Goal: Participate in discussion: Engage in conversation with other users on a specific topic

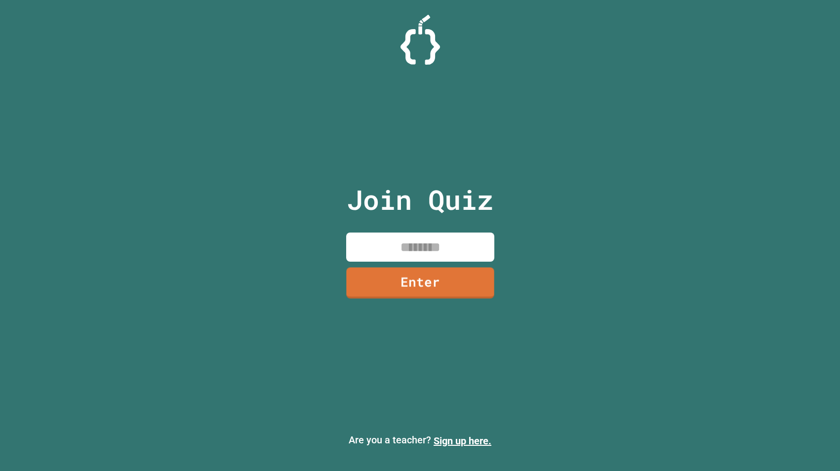
click at [424, 246] on input at bounding box center [420, 247] width 148 height 29
type input "********"
click at [414, 290] on link "Enter" at bounding box center [420, 282] width 146 height 33
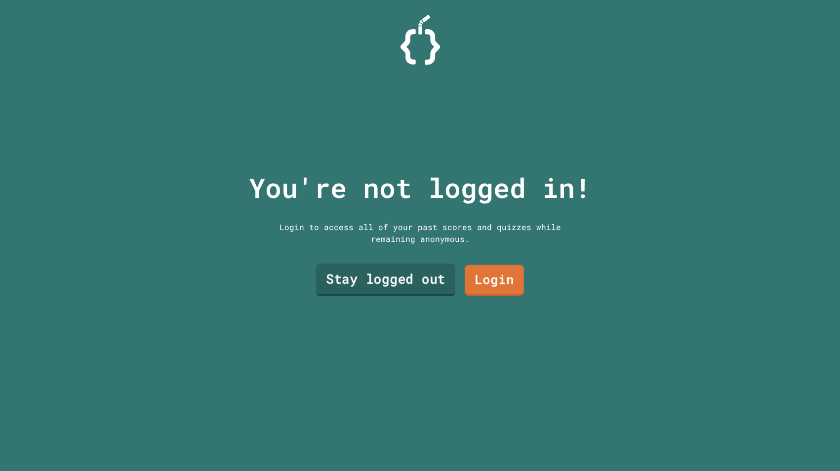
click at [419, 286] on link "Stay logged out" at bounding box center [384, 280] width 139 height 33
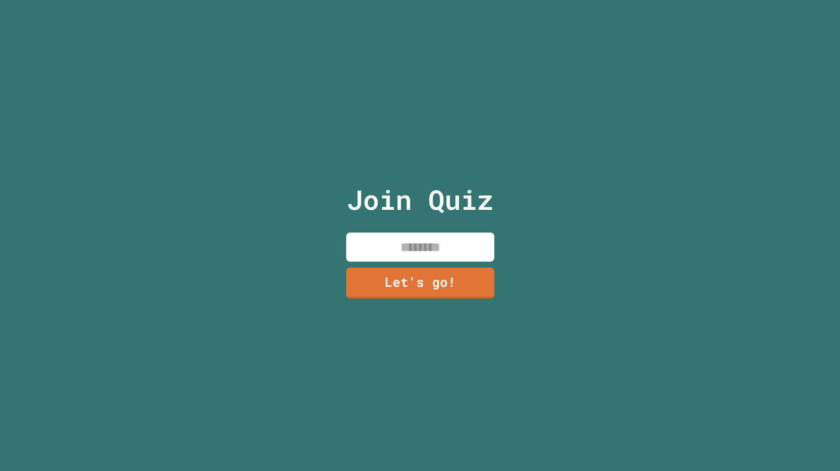
click at [408, 250] on input at bounding box center [420, 247] width 148 height 29
type input "******"
click at [385, 278] on link "Let's go!" at bounding box center [420, 282] width 147 height 33
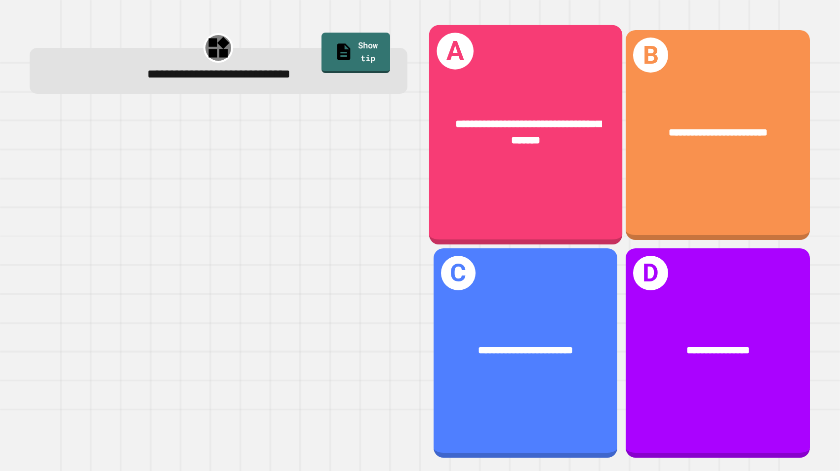
click at [524, 155] on div "**********" at bounding box center [525, 132] width 193 height 76
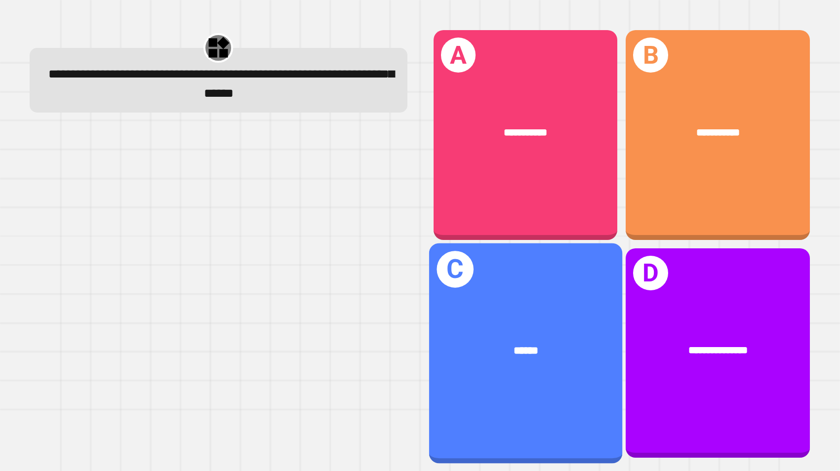
click at [595, 309] on div "C ******" at bounding box center [525, 353] width 193 height 220
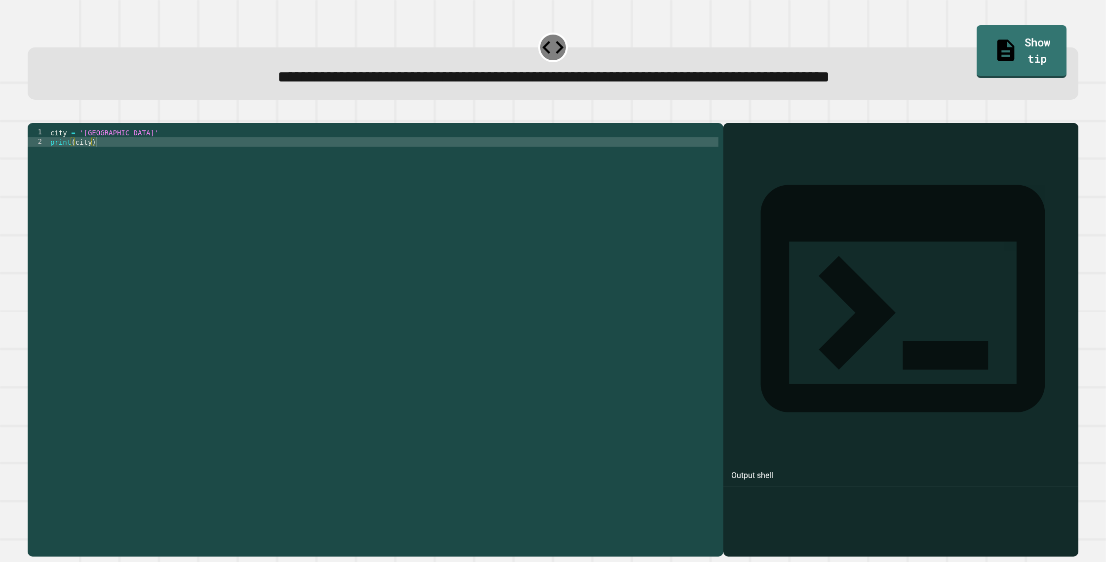
click at [201, 159] on div "city = 'Madrid' print ( city )" at bounding box center [383, 339] width 670 height 422
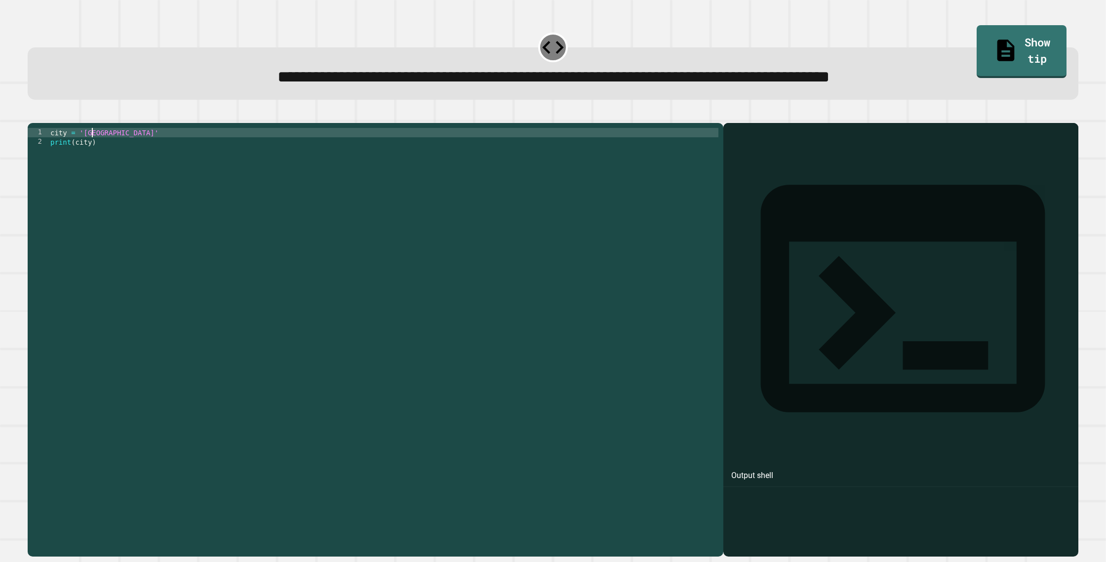
click at [90, 147] on div "city = 'Madrid' print ( city )" at bounding box center [383, 339] width 670 height 422
click at [631, 163] on div "city = 'London' print ( city )" at bounding box center [383, 339] width 670 height 422
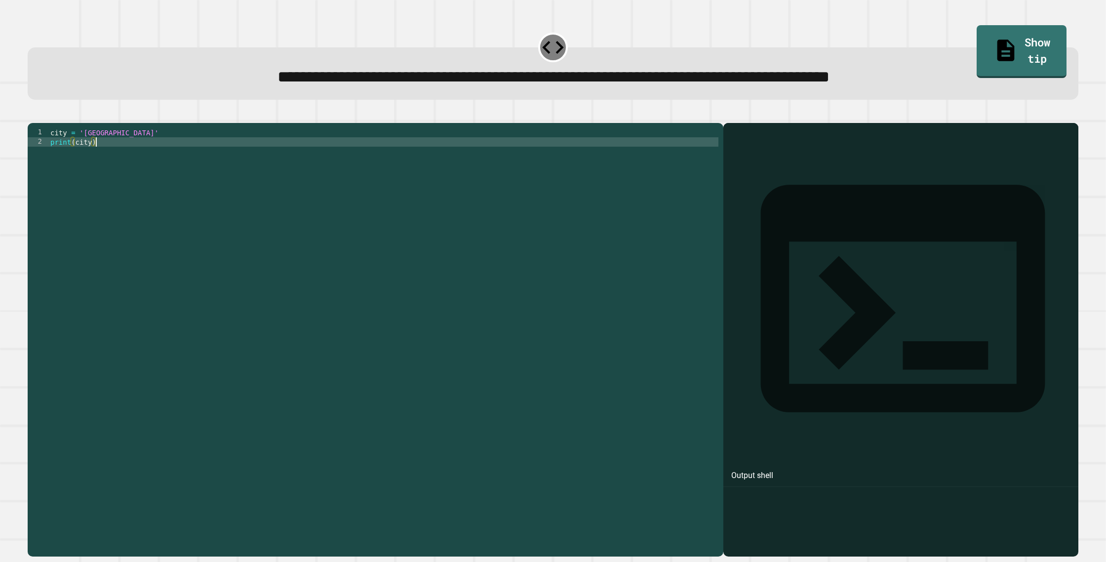
scroll to position [0, 2]
type textarea "**********"
click at [33, 115] on icon "button" at bounding box center [33, 115] width 0 height 0
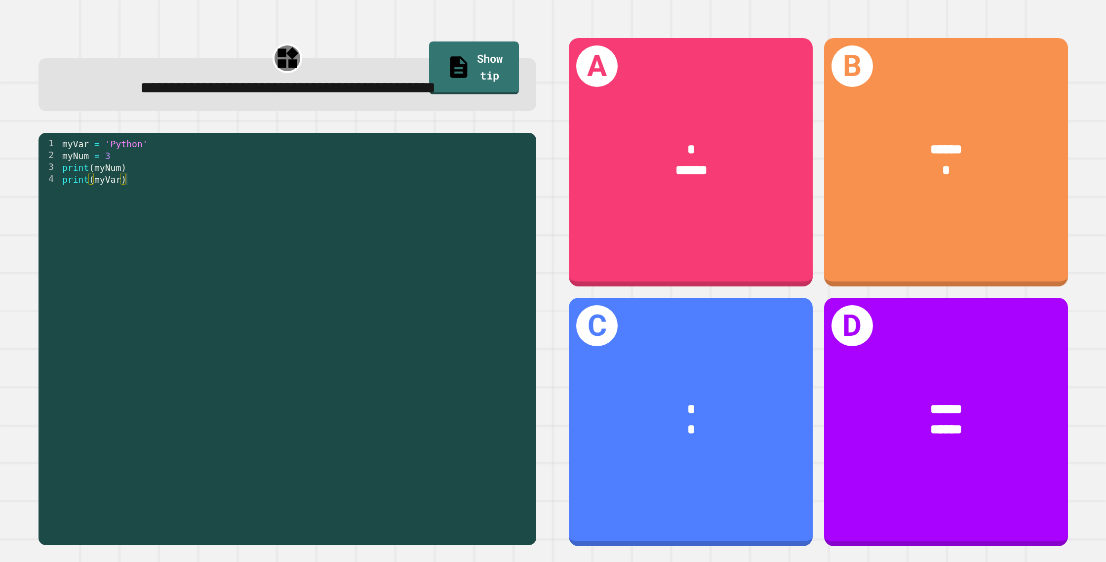
click at [146, 153] on div "myVar = 'Python' myNum = 3 print ( myNum ) print ( myVar )" at bounding box center [295, 345] width 471 height 415
click at [165, 149] on div "myVar = 'Python' myNum = 3 print ( myNum ) print ( myVar )" at bounding box center [295, 345] width 471 height 415
click at [164, 153] on div "myVar = 'Python' myNum = 3 print ( myNum ) print ( myVar )" at bounding box center [295, 345] width 471 height 415
click at [167, 143] on div "myVar = 'Python' myNum = 3 print ( myNum ) print ( myVar )" at bounding box center [295, 345] width 471 height 415
click at [169, 151] on div "myVar = 'Python' myNum = 3 print ( myNum ) print ( myVar )" at bounding box center [295, 345] width 471 height 415
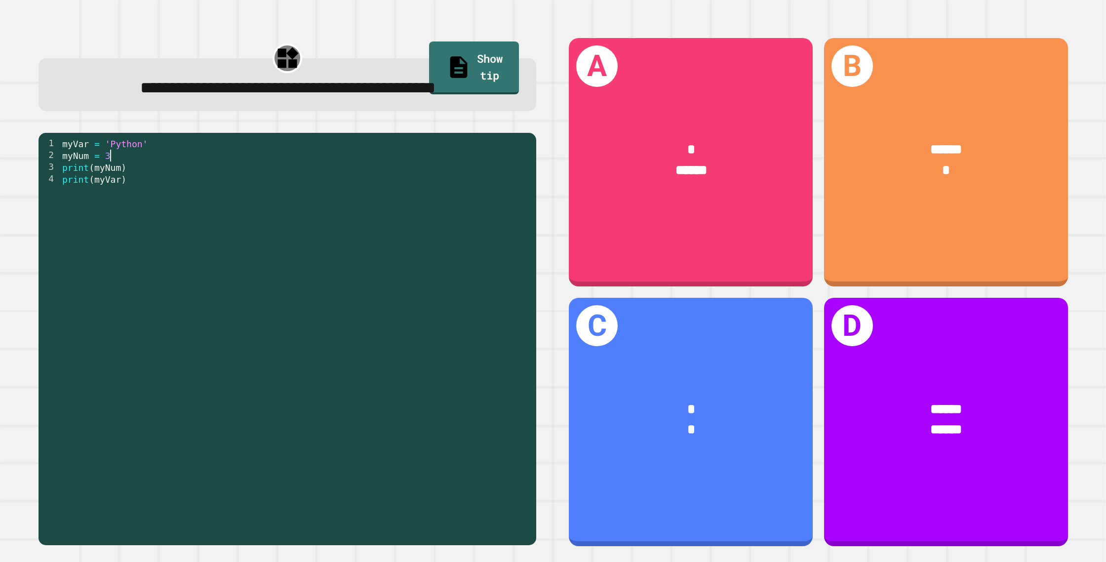
click at [171, 157] on div "myVar = 'Python' myNum = 3 print ( myNum ) print ( myVar )" at bounding box center [295, 345] width 471 height 415
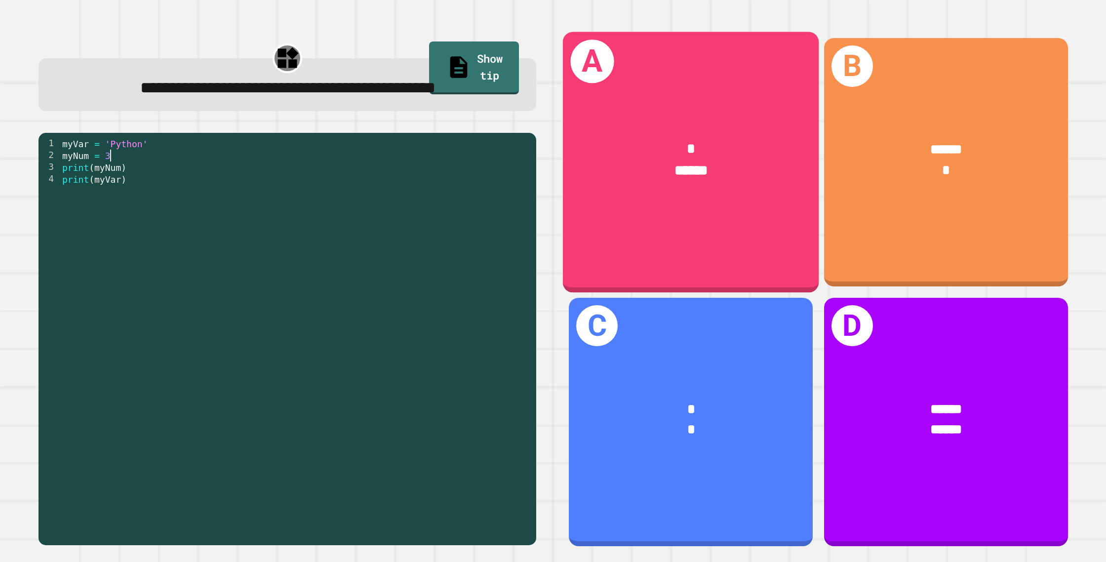
click at [620, 159] on div "*" at bounding box center [691, 149] width 198 height 22
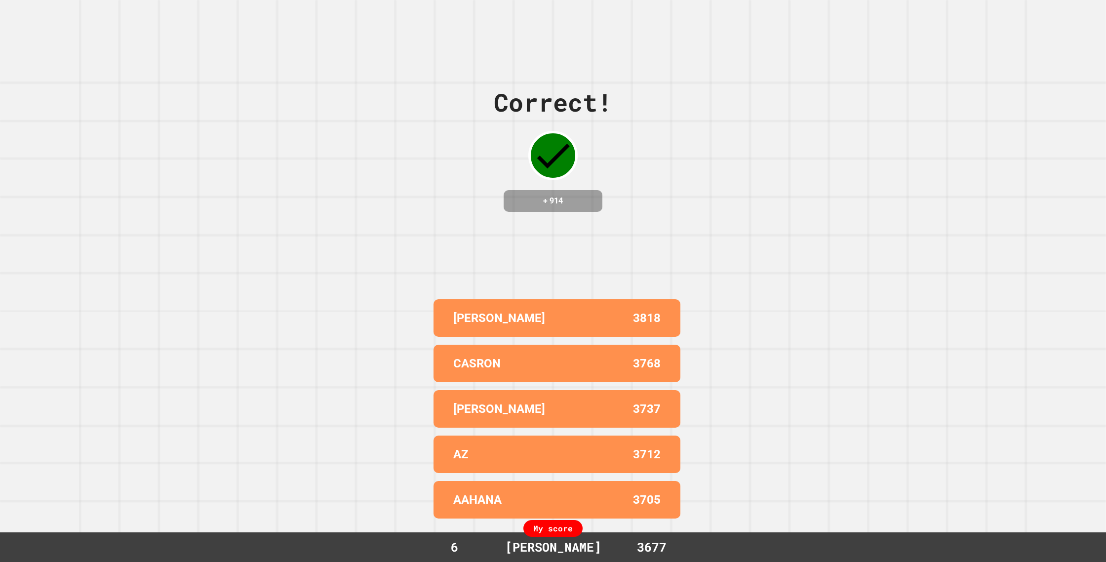
click at [646, 291] on div "Correct! + 914 [PERSON_NAME] 3818 CASRON 3768 [PERSON_NAME] 3737 AZ 3712 AAHANA…" at bounding box center [553, 281] width 1106 height 562
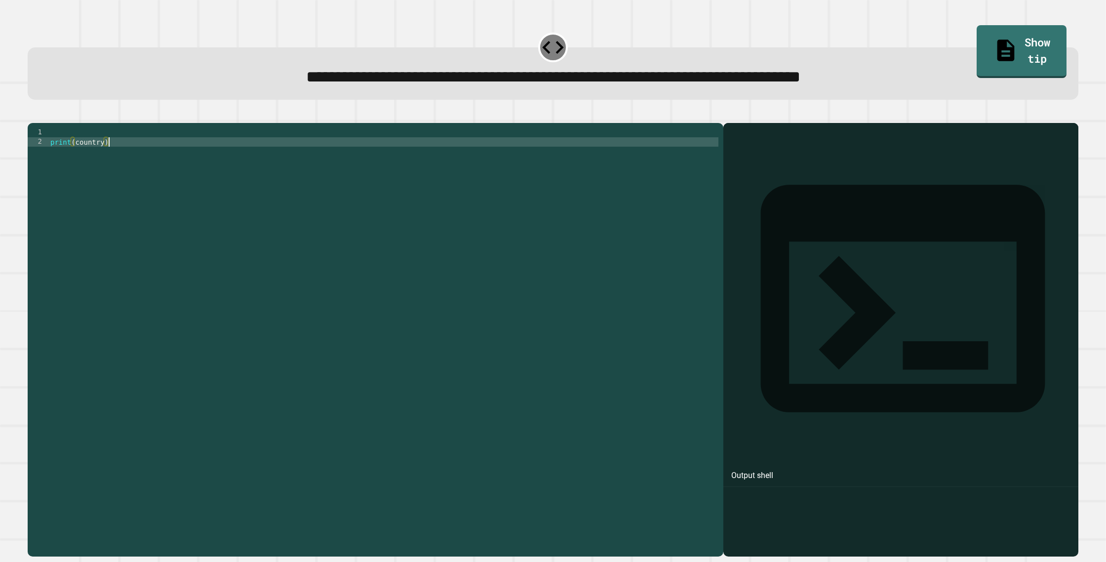
click at [288, 159] on div "print ( country )" at bounding box center [383, 339] width 670 height 422
click at [69, 147] on div "print ( country )" at bounding box center [383, 339] width 670 height 422
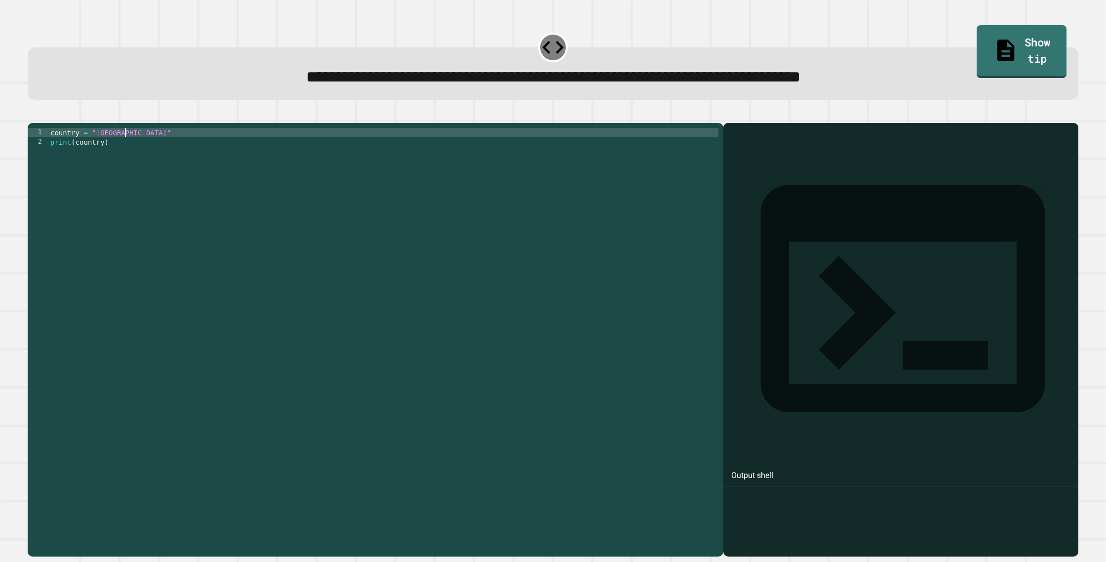
scroll to position [0, 4]
type textarea "**********"
click at [33, 115] on icon "button" at bounding box center [33, 115] width 0 height 0
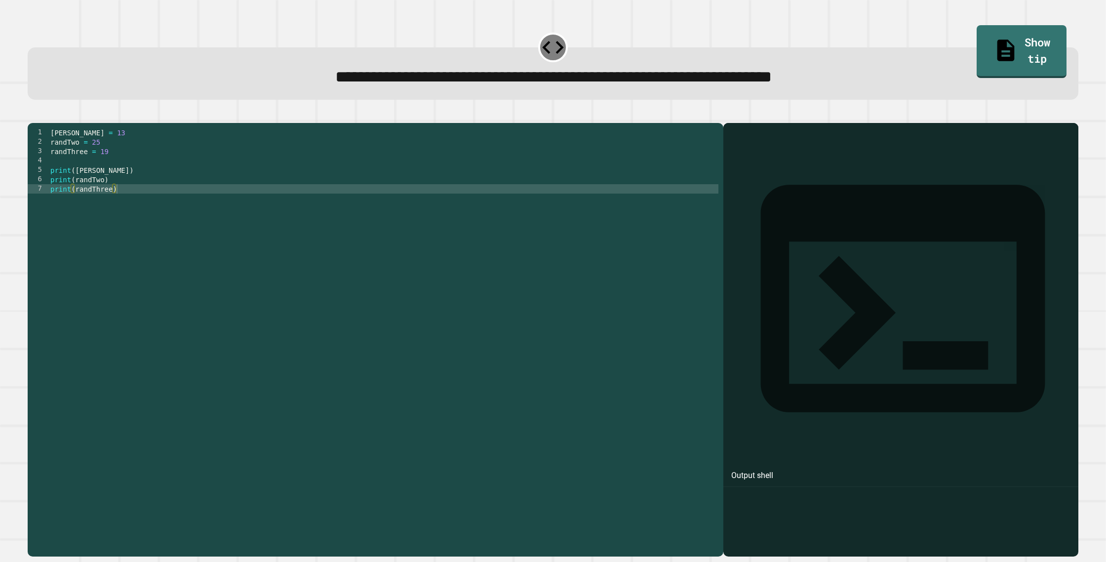
click at [109, 156] on div "[PERSON_NAME] = 13 randTwo = 25 randThree = 19 print ( [PERSON_NAME] ) print ( …" at bounding box center [383, 339] width 670 height 422
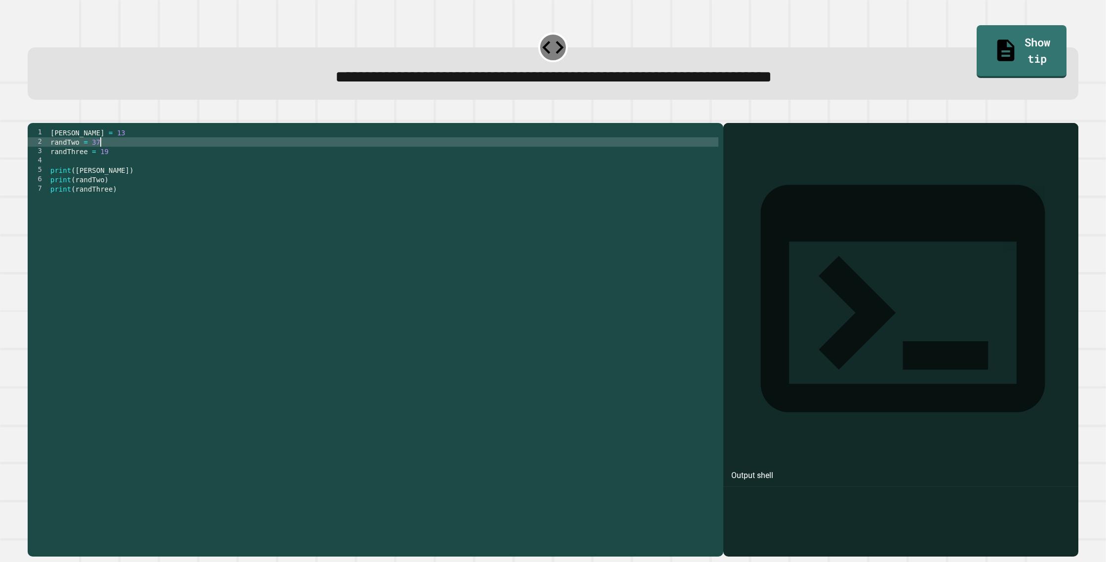
scroll to position [0, 3]
type textarea "**********"
click at [33, 115] on icon "button" at bounding box center [33, 115] width 0 height 0
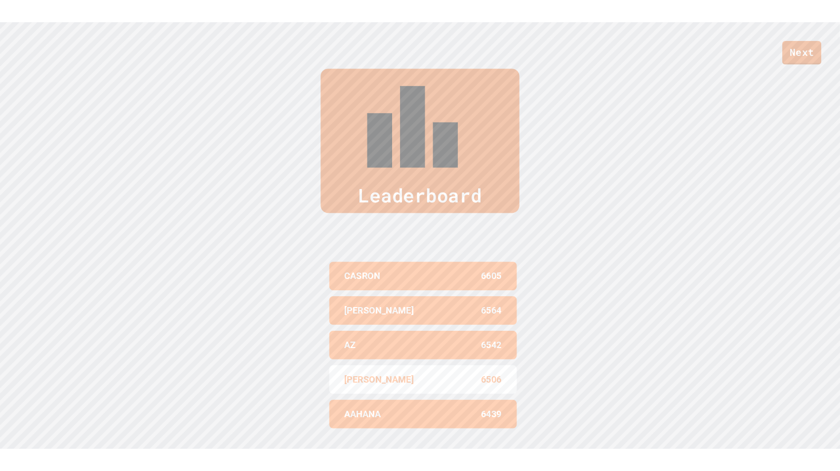
scroll to position [546, 0]
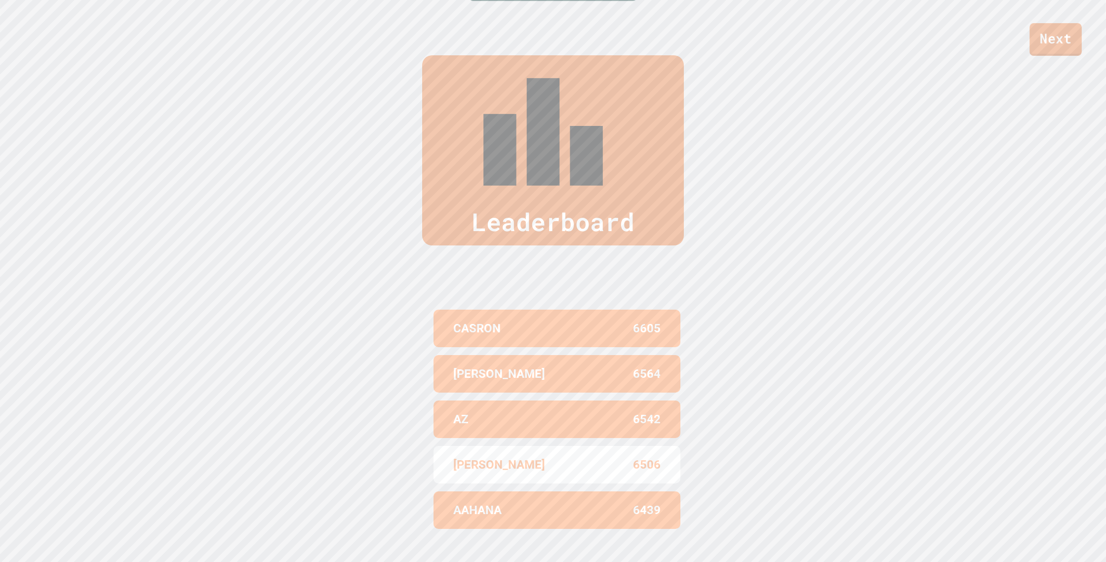
click at [839, 53] on link "Next" at bounding box center [1055, 39] width 52 height 33
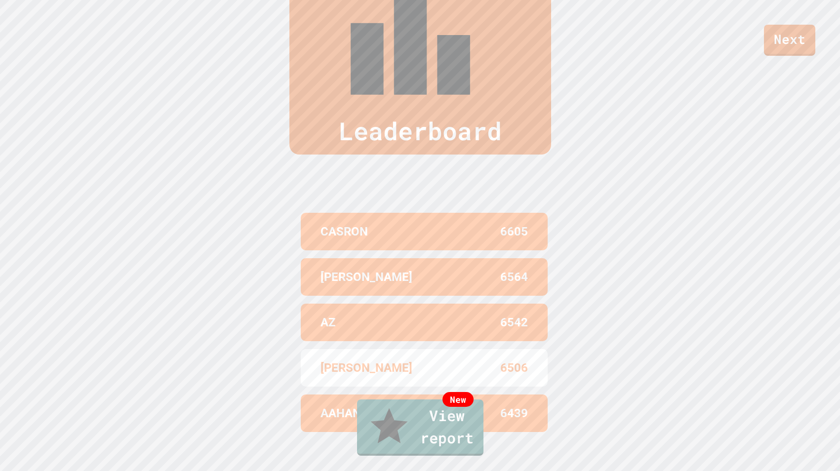
scroll to position [471, 0]
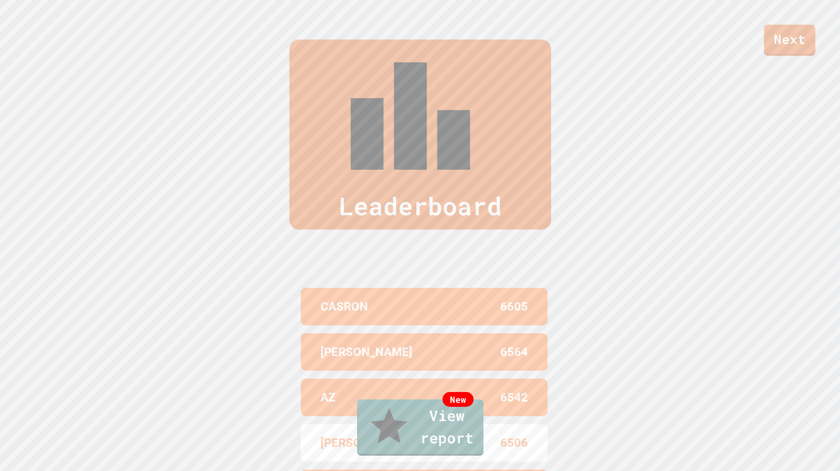
drag, startPoint x: 473, startPoint y: 221, endPoint x: 402, endPoint y: 348, distance: 144.8
click at [443, 419] on div "New View report" at bounding box center [420, 427] width 840 height 62
click at [436, 423] on link "New View report" at bounding box center [420, 426] width 126 height 59
